Goal: Task Accomplishment & Management: Use online tool/utility

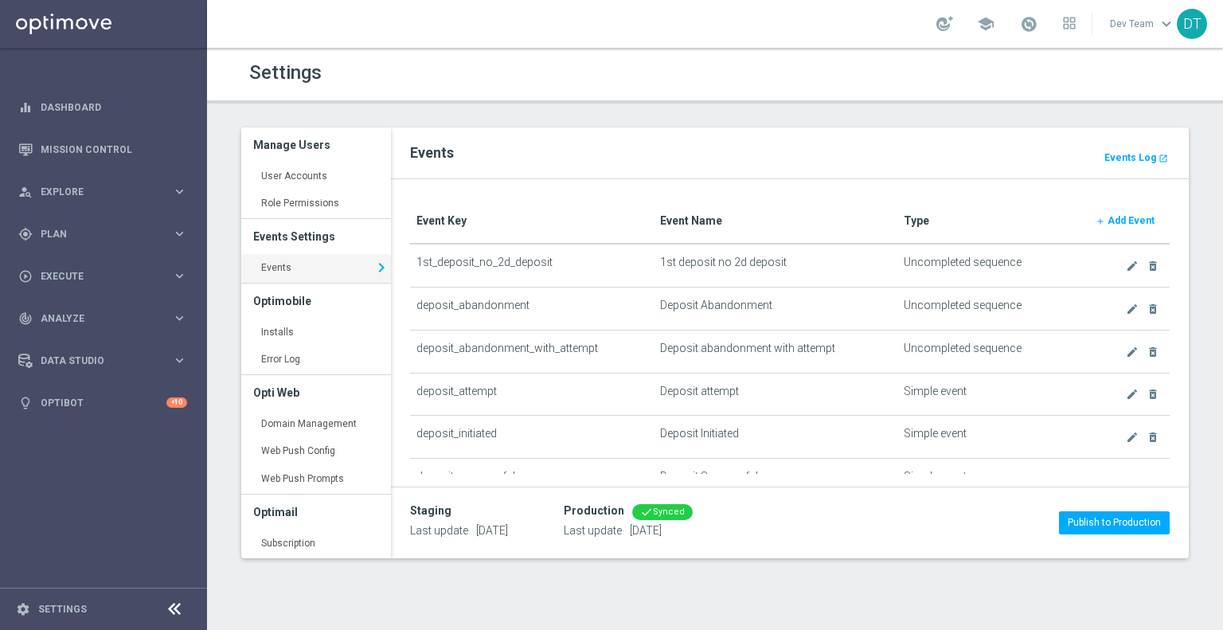
scroll to position [769, 0]
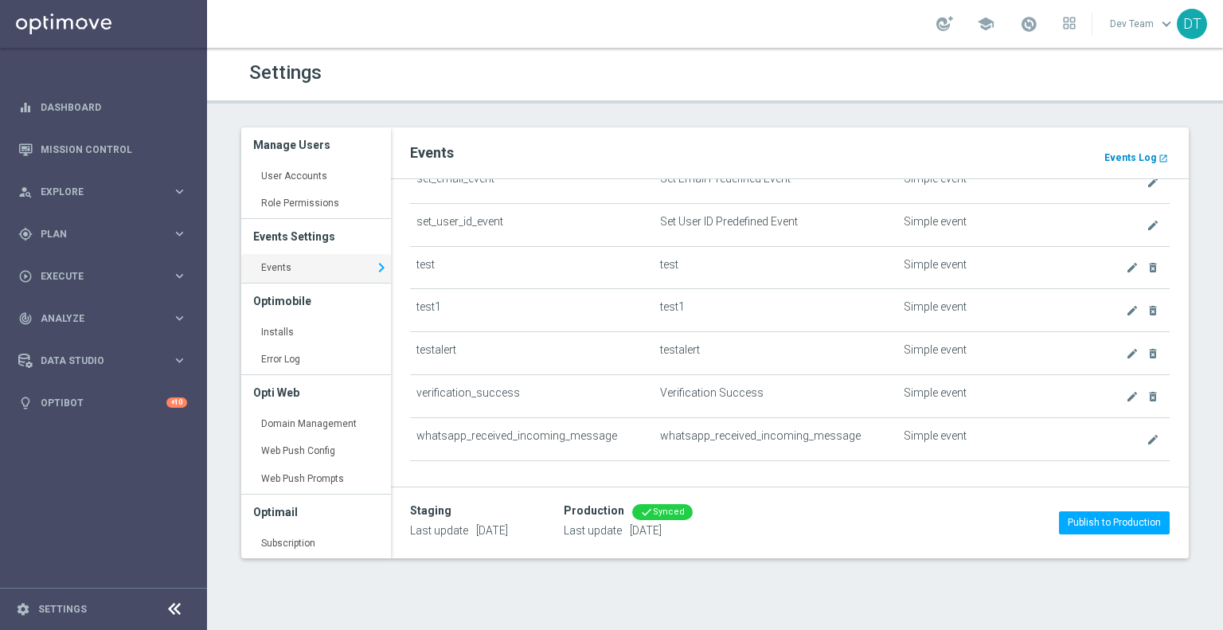
click at [1145, 158] on b "Events Log" at bounding box center [1130, 157] width 52 height 11
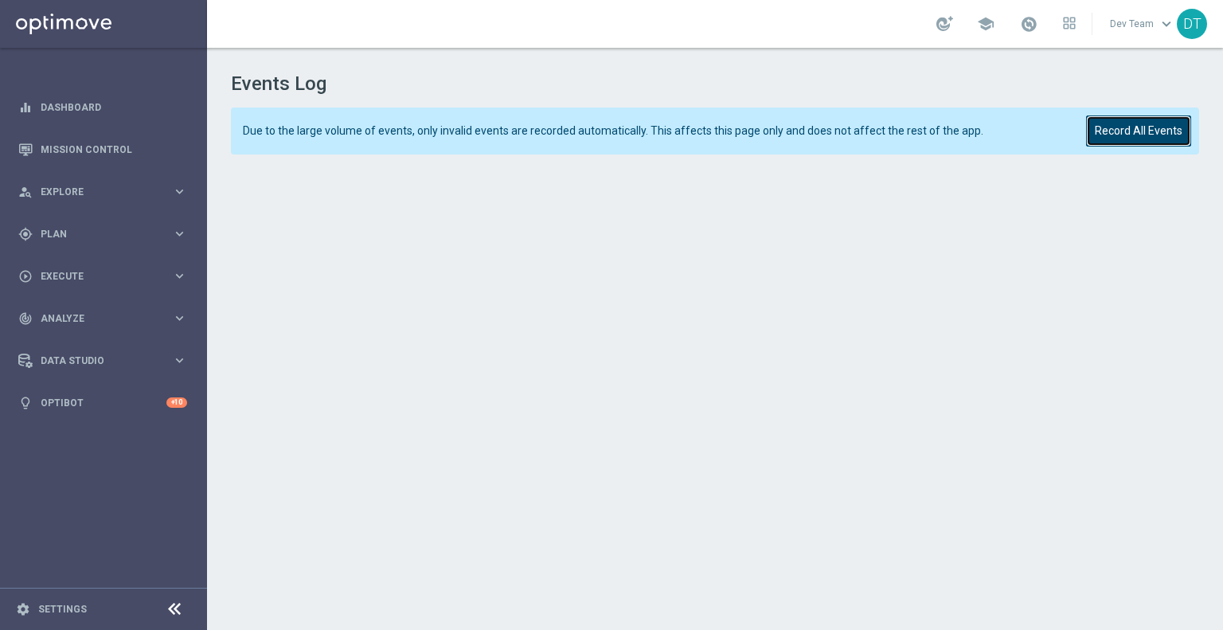
click at [1119, 139] on button "Record All Events" at bounding box center [1138, 130] width 105 height 31
